Goal: Task Accomplishment & Management: Complete application form

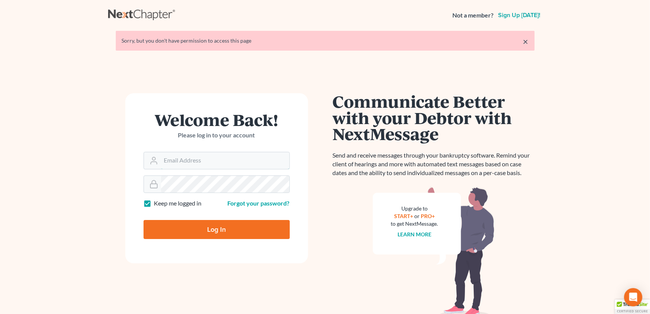
type input "[EMAIL_ADDRESS][DOMAIN_NAME]"
click at [223, 229] on input "Log In" at bounding box center [216, 229] width 146 height 19
type input "Thinking..."
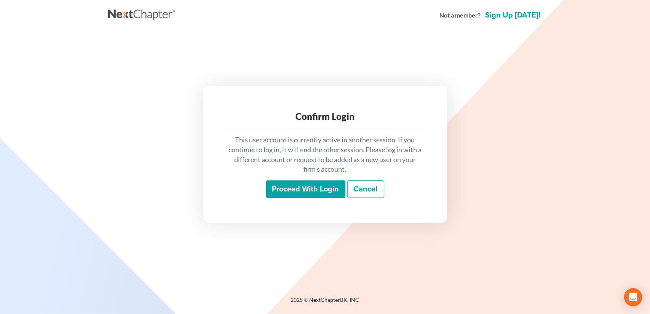
click at [310, 191] on input "Proceed with login" at bounding box center [305, 189] width 79 height 18
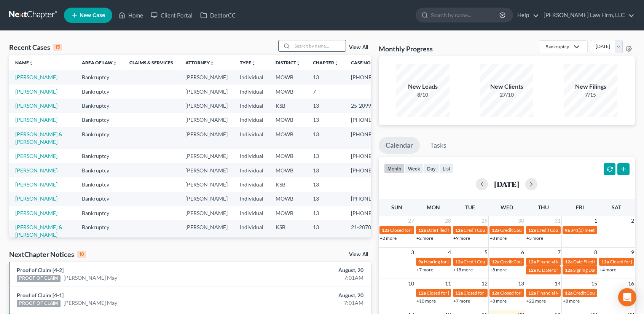
click at [311, 48] on input "search" at bounding box center [318, 45] width 53 height 11
type input "baylor"
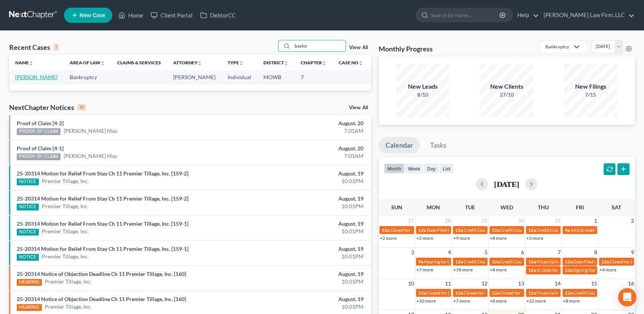
click at [24, 79] on link "[PERSON_NAME]" at bounding box center [36, 77] width 42 height 6
select select "4"
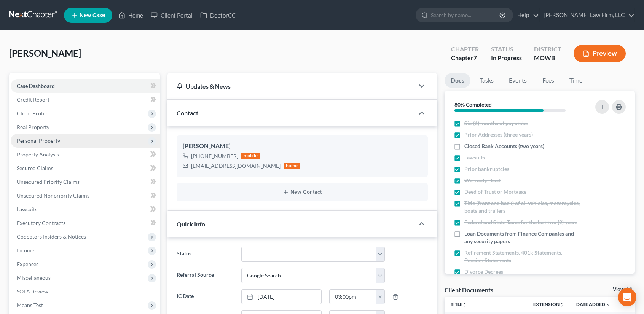
click at [49, 139] on span "Personal Property" at bounding box center [38, 140] width 43 height 6
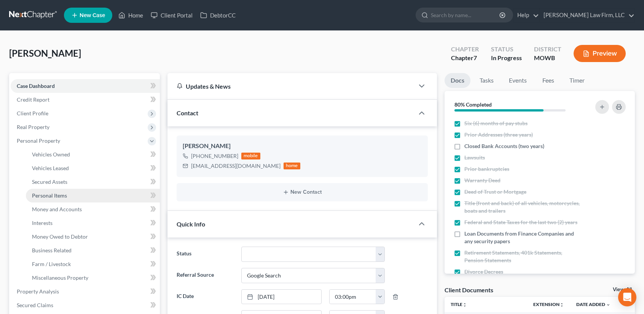
click at [54, 195] on span "Personal Items" at bounding box center [49, 195] width 35 height 6
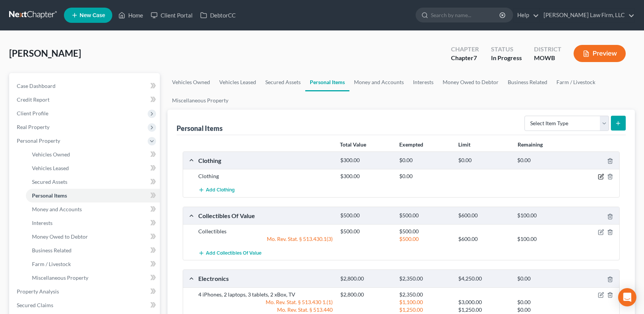
click at [600, 176] on icon "button" at bounding box center [601, 175] width 3 height 3
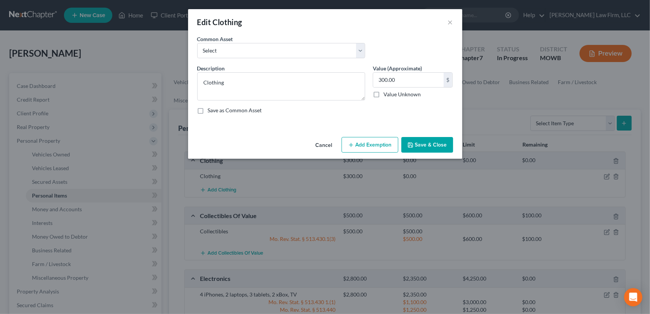
click at [355, 141] on button "Add Exemption" at bounding box center [369, 145] width 57 height 16
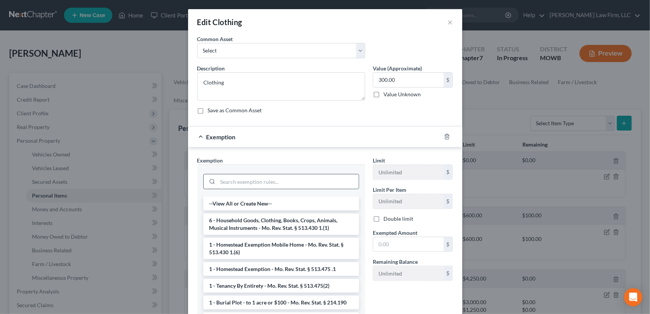
click at [259, 183] on input "search" at bounding box center [288, 181] width 141 height 14
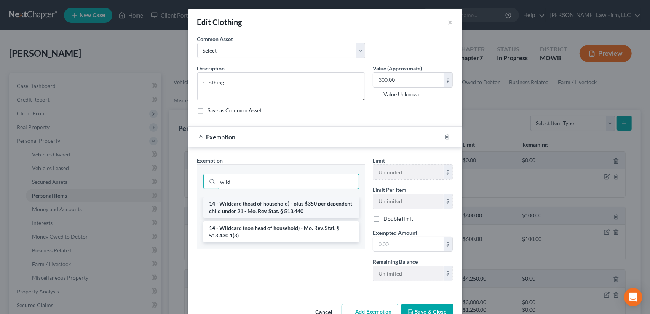
type input "wild"
click at [290, 209] on li "14 - Wildcard (head of household) - plus $350 per dependent child under 21 - Mo…" at bounding box center [281, 207] width 156 height 21
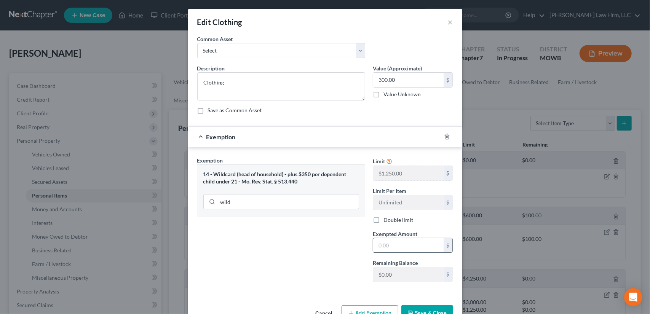
click at [396, 246] on input "text" at bounding box center [408, 245] width 70 height 14
type input "300.00"
click at [421, 309] on button "Save & Close" at bounding box center [427, 313] width 52 height 16
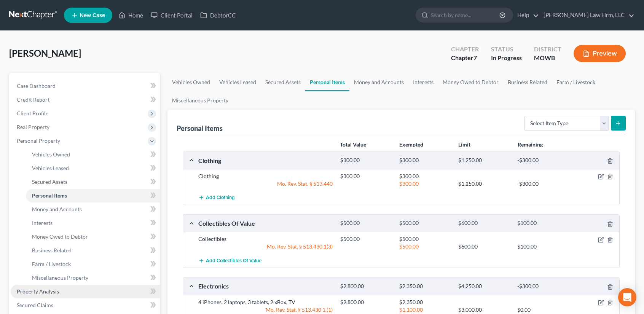
drag, startPoint x: 57, startPoint y: 292, endPoint x: 78, endPoint y: 292, distance: 20.9
click at [57, 292] on span "Property Analysis" at bounding box center [38, 291] width 42 height 6
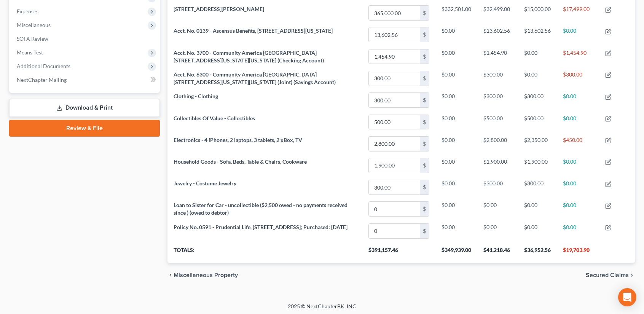
scroll to position [49, 0]
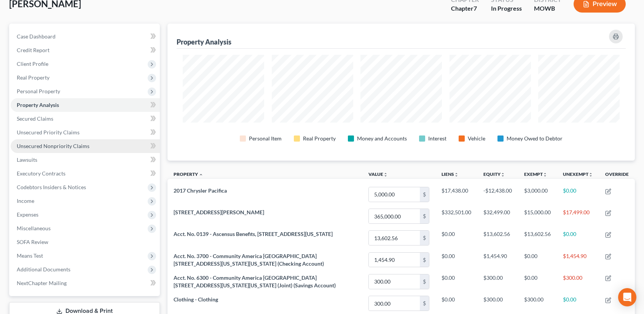
click at [47, 146] on span "Unsecured Nonpriority Claims" at bounding box center [53, 146] width 73 height 6
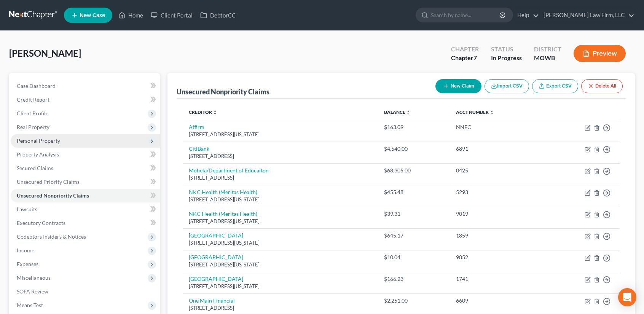
click at [45, 138] on span "Personal Property" at bounding box center [38, 140] width 43 height 6
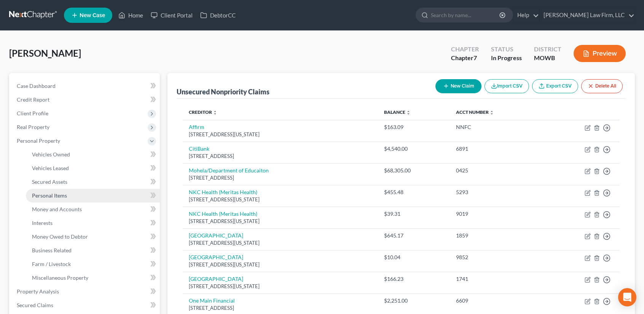
click at [71, 192] on link "Personal Items" at bounding box center [93, 196] width 134 height 14
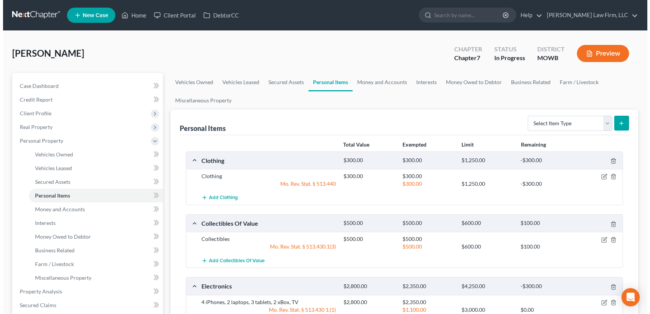
scroll to position [203, 0]
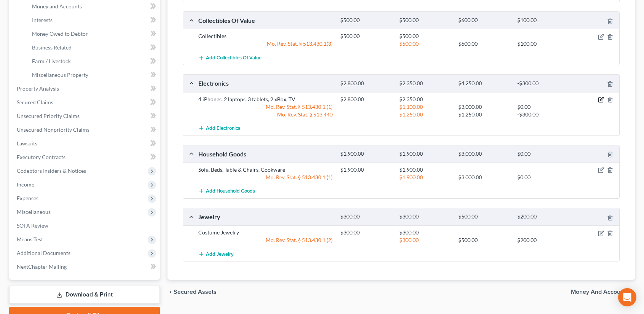
click at [601, 99] on icon "button" at bounding box center [601, 98] width 3 height 3
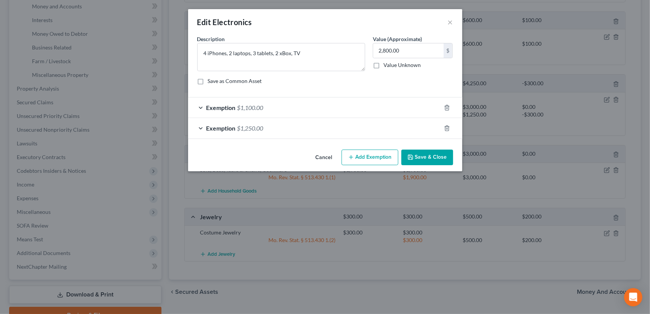
click at [370, 159] on button "Add Exemption" at bounding box center [369, 158] width 57 height 16
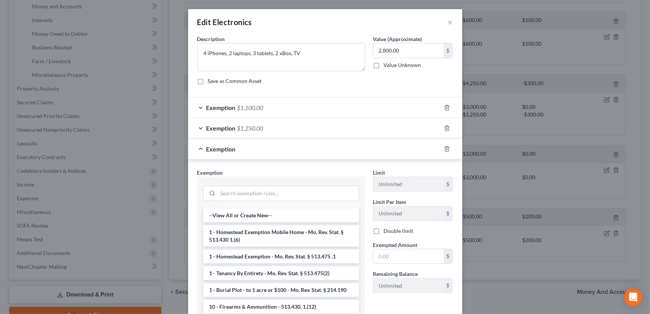
click at [224, 129] on span "Exemption" at bounding box center [220, 127] width 29 height 7
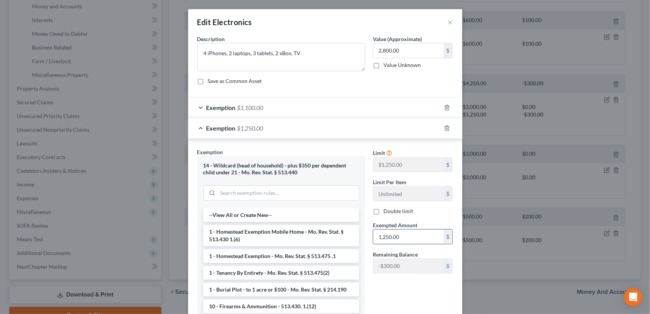
click at [382, 234] on input "1,250.00" at bounding box center [408, 236] width 70 height 14
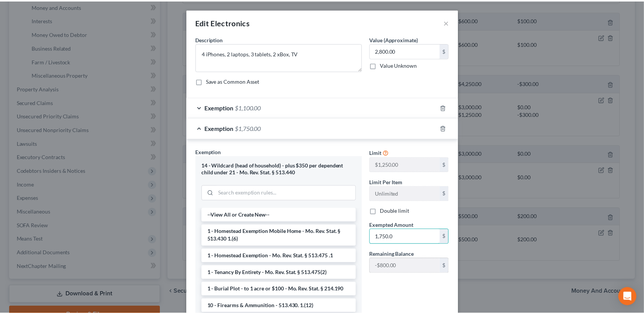
scroll to position [273, 0]
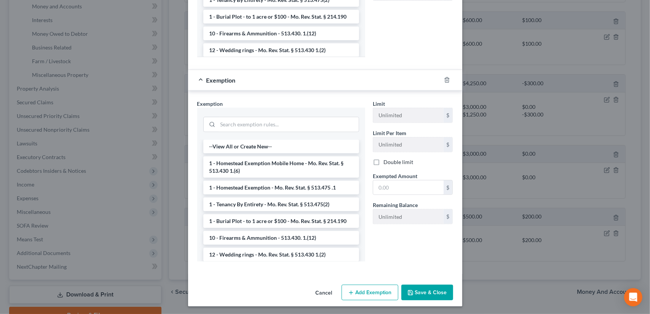
type input "1,750.0"
click at [425, 293] on button "Save & Close" at bounding box center [427, 293] width 52 height 16
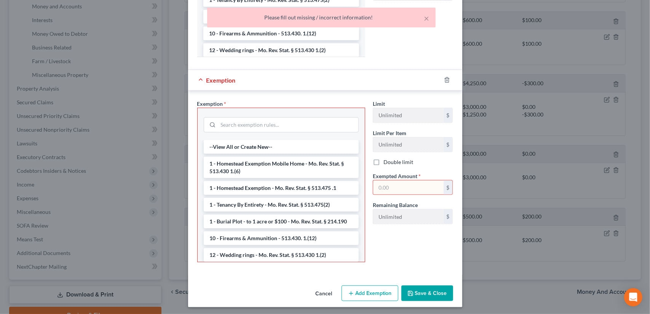
click at [400, 186] on input "text" at bounding box center [408, 187] width 70 height 14
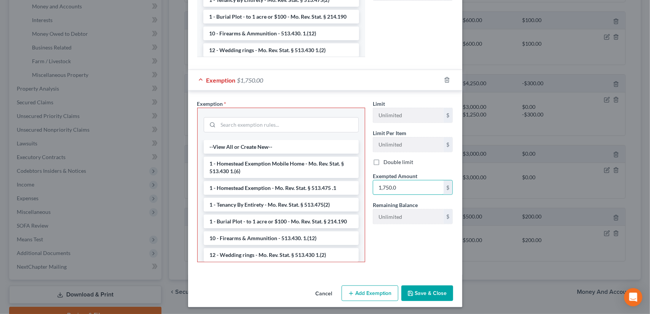
type input "1,750.0"
click at [433, 288] on button "Save & Close" at bounding box center [427, 293] width 52 height 16
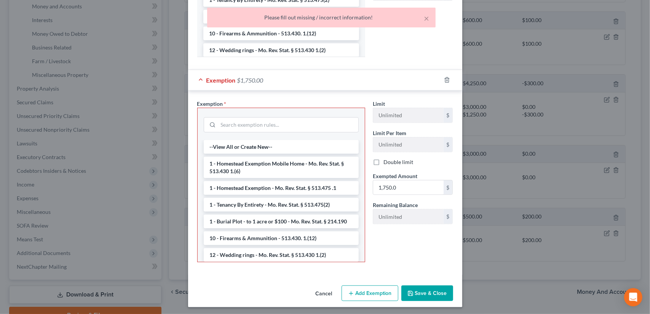
drag, startPoint x: 323, startPoint y: 290, endPoint x: 317, endPoint y: 288, distance: 5.7
click at [322, 290] on button "Cancel" at bounding box center [323, 293] width 29 height 15
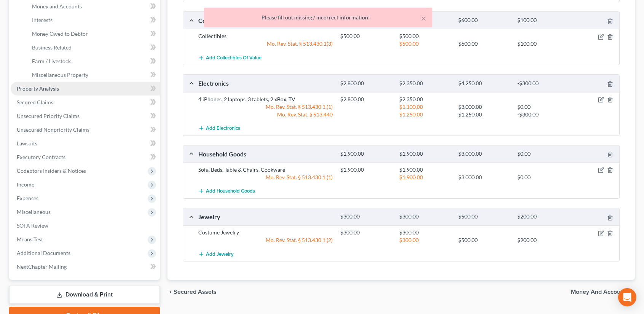
click at [53, 86] on span "Property Analysis" at bounding box center [38, 88] width 42 height 6
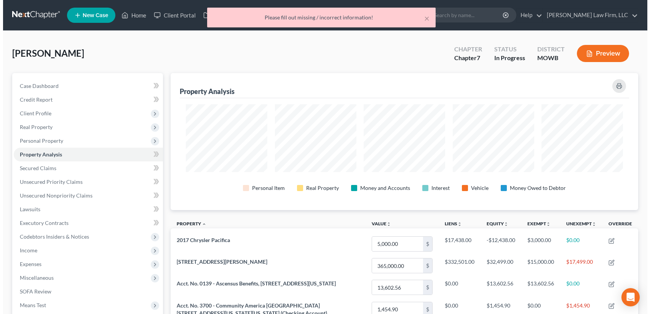
scroll to position [203, 0]
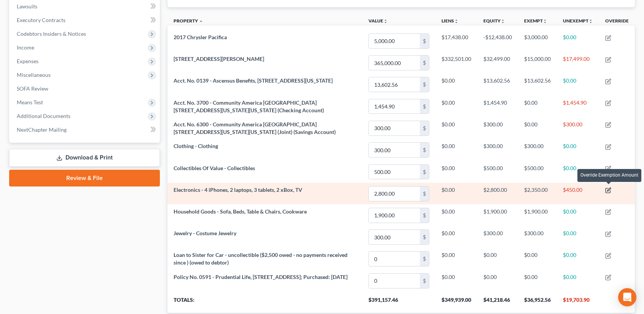
click at [608, 188] on icon "button" at bounding box center [608, 190] width 6 height 6
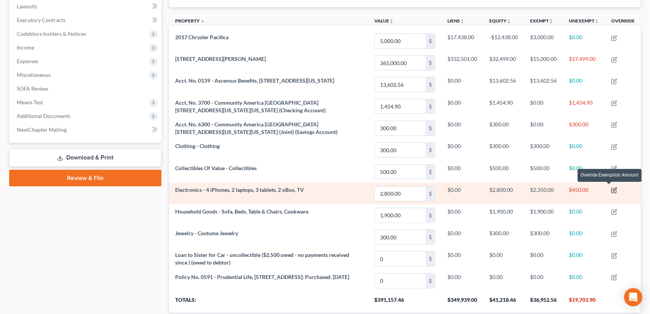
scroll to position [137, 472]
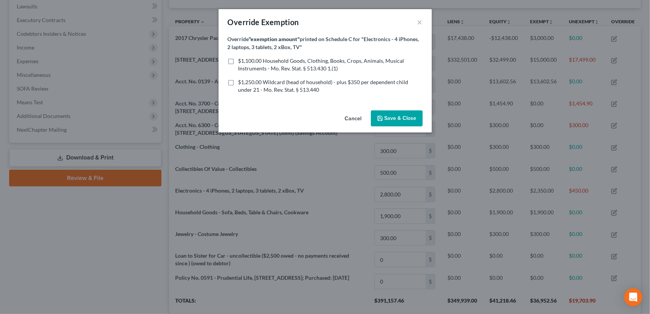
click at [238, 83] on label "$1,250.00 Wildcard (head of household) - plus $350 per dependent child under 21…" at bounding box center [330, 85] width 184 height 15
click at [241, 83] on input "$1,250.00 Wildcard (head of household) - plus $350 per dependent child under 21…" at bounding box center [243, 80] width 5 height 5
checkbox input "true"
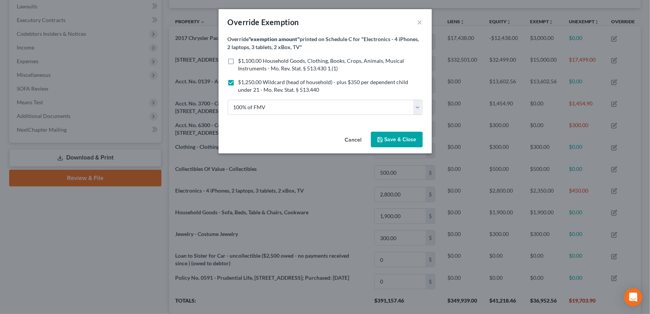
click at [391, 140] on span "Save & Close" at bounding box center [400, 139] width 32 height 6
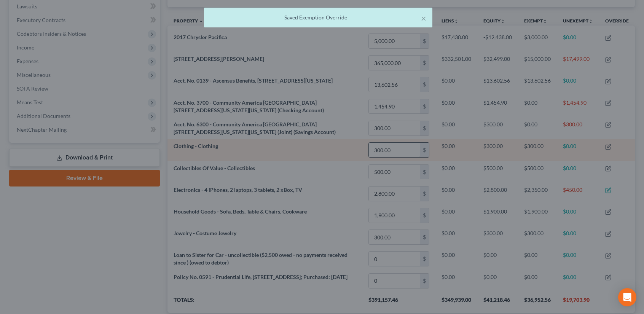
scroll to position [137, 467]
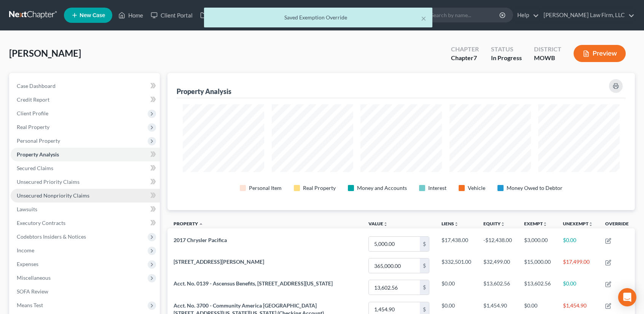
click at [73, 192] on span "Unsecured Nonpriority Claims" at bounding box center [53, 195] width 73 height 6
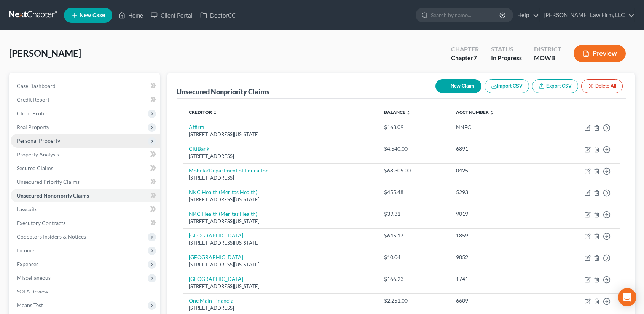
click at [54, 142] on span "Personal Property" at bounding box center [38, 140] width 43 height 6
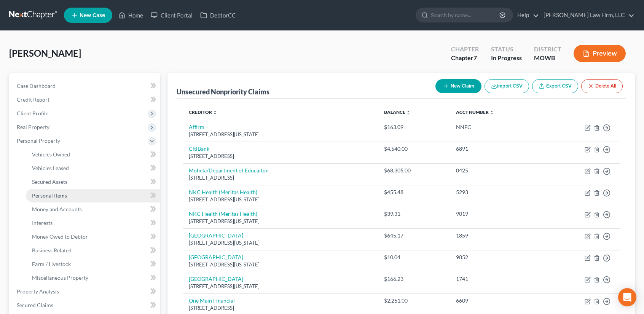
click at [59, 194] on span "Personal Items" at bounding box center [49, 195] width 35 height 6
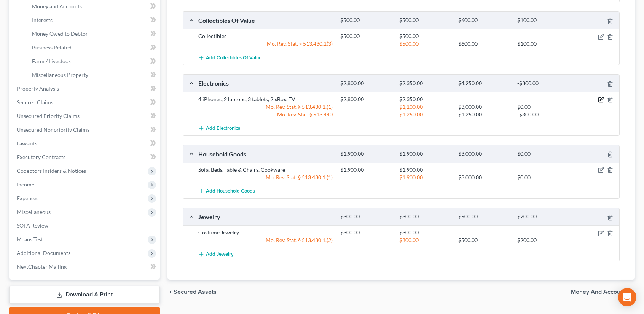
click at [602, 99] on icon "button" at bounding box center [601, 100] width 6 height 6
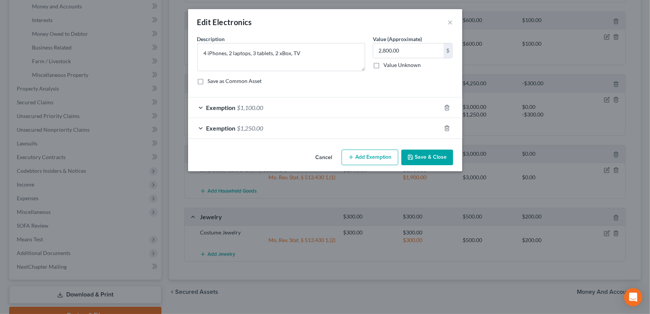
click at [236, 130] on div "Exemption $1,250.00" at bounding box center [314, 128] width 253 height 20
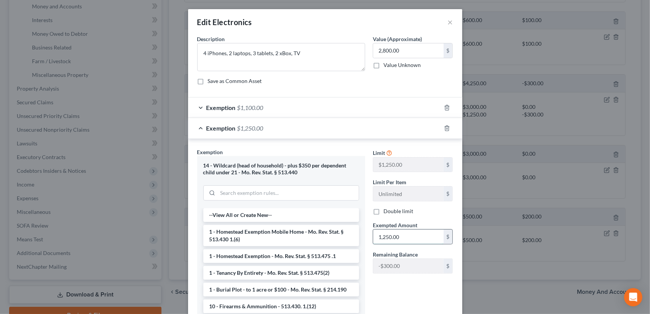
click at [382, 236] on input "1,250.00" at bounding box center [408, 236] width 70 height 14
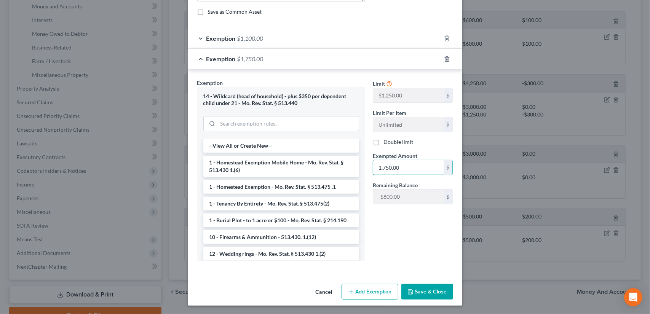
type input "1,750.00"
click at [426, 292] on button "Save & Close" at bounding box center [427, 292] width 52 height 16
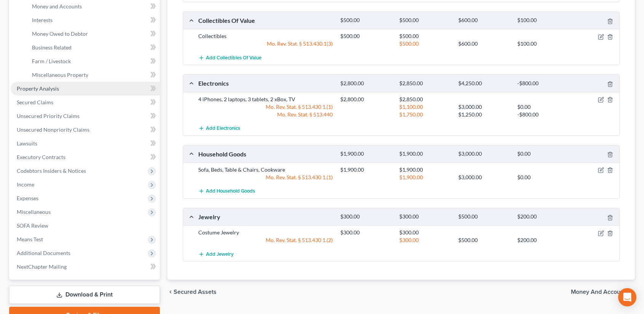
click at [44, 83] on link "Property Analysis" at bounding box center [85, 89] width 149 height 14
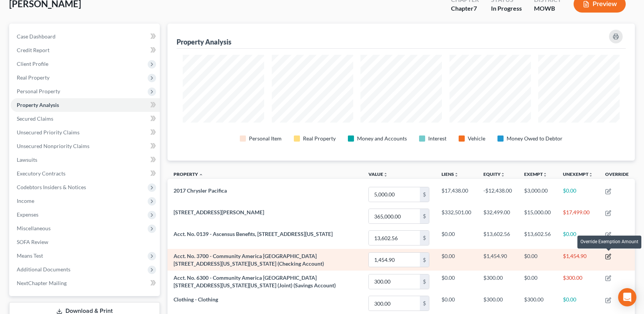
click at [609, 256] on icon "button" at bounding box center [608, 256] width 6 height 6
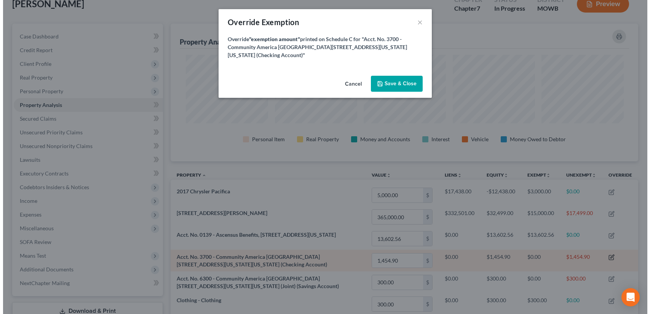
scroll to position [380413, 380079]
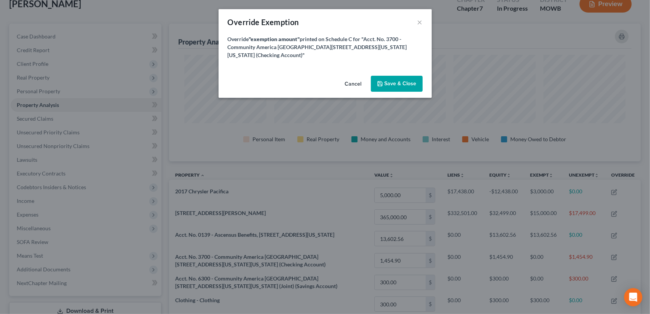
click at [358, 82] on button "Cancel" at bounding box center [353, 83] width 29 height 15
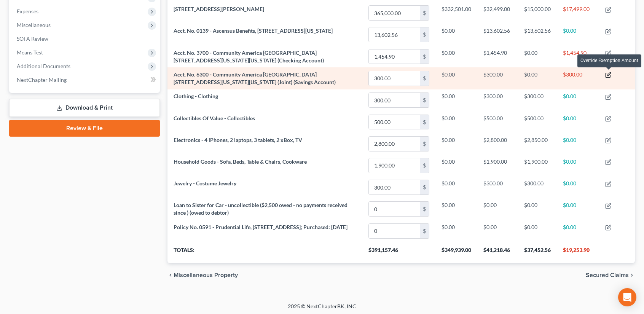
click at [611, 74] on icon "button" at bounding box center [608, 75] width 6 height 6
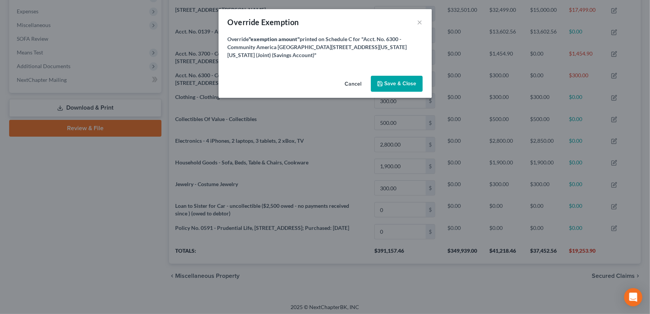
click at [359, 84] on button "Cancel" at bounding box center [353, 83] width 29 height 15
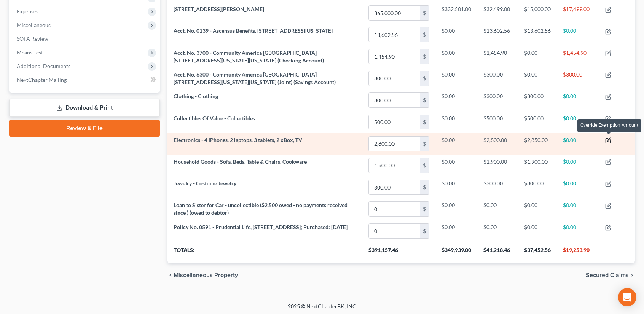
click at [607, 141] on icon "button" at bounding box center [608, 140] width 6 height 6
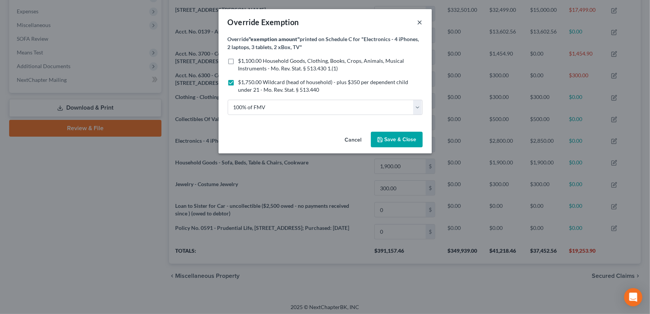
click at [421, 23] on button "×" at bounding box center [419, 22] width 5 height 9
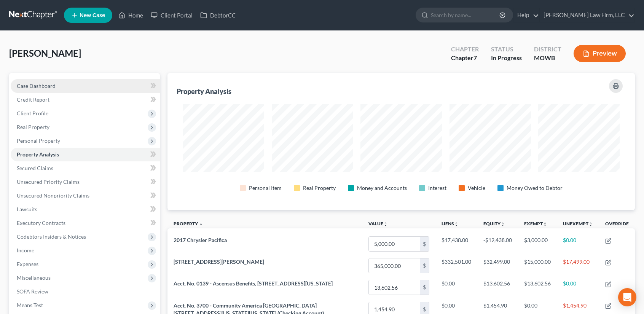
click at [51, 83] on span "Case Dashboard" at bounding box center [36, 86] width 39 height 6
select select "4"
